Goal: Task Accomplishment & Management: Manage account settings

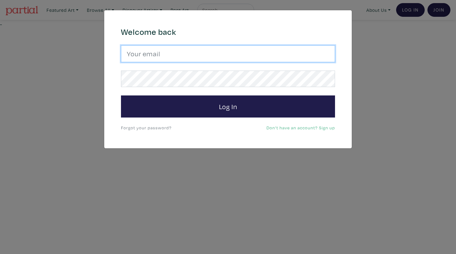
type input "haleyelizabethmeyer@gmail.com"
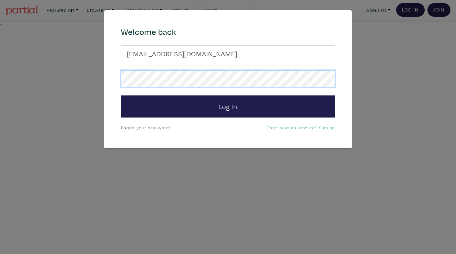
click at [228, 106] on button "Log In" at bounding box center [228, 106] width 214 height 22
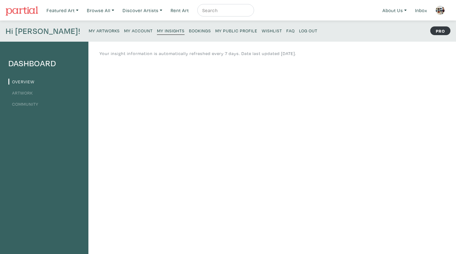
click at [27, 89] on li "Artwork" at bounding box center [44, 92] width 72 height 8
click at [27, 90] on link "Artwork" at bounding box center [20, 93] width 25 height 6
click at [89, 30] on small "My Artworks" at bounding box center [104, 31] width 31 height 6
